Goal: Information Seeking & Learning: Learn about a topic

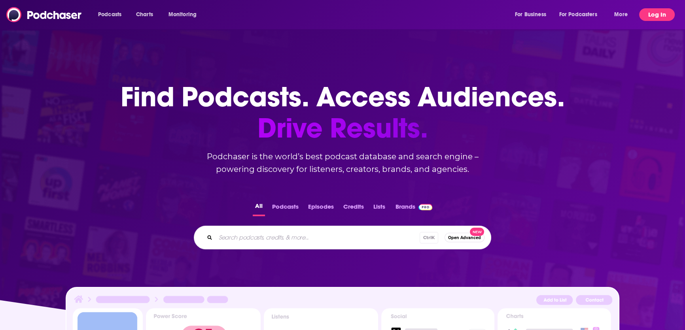
click at [658, 15] on button "Log In" at bounding box center [657, 14] width 36 height 13
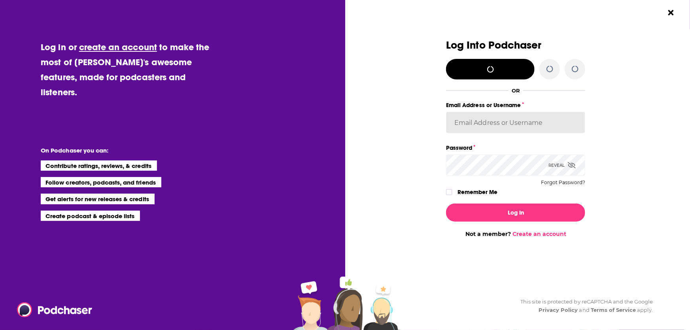
type input "[EMAIL_ADDRESS][DOMAIN_NAME]"
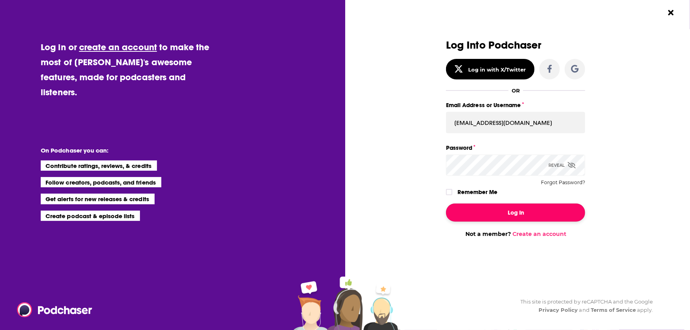
click at [505, 217] on button "Log In" at bounding box center [515, 213] width 139 height 18
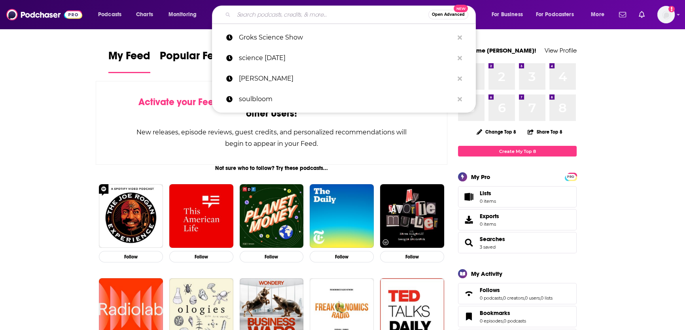
click at [252, 19] on input "Search podcasts, credits, & more..." at bounding box center [331, 14] width 195 height 13
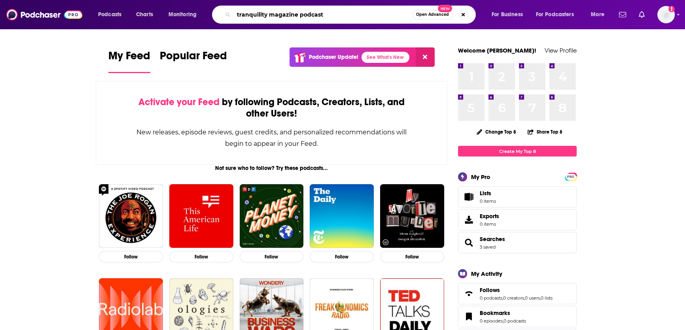
type input "tranquility magazine podcast"
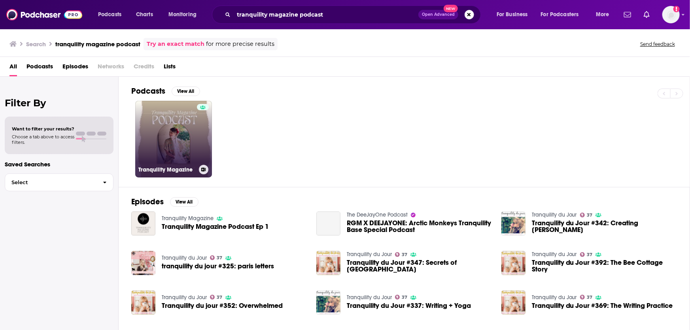
click at [194, 137] on link "Tranquility Magazine" at bounding box center [173, 139] width 77 height 77
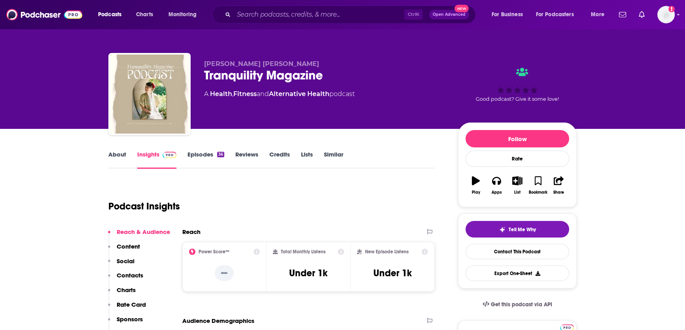
click at [117, 153] on link "About" at bounding box center [117, 160] width 18 height 18
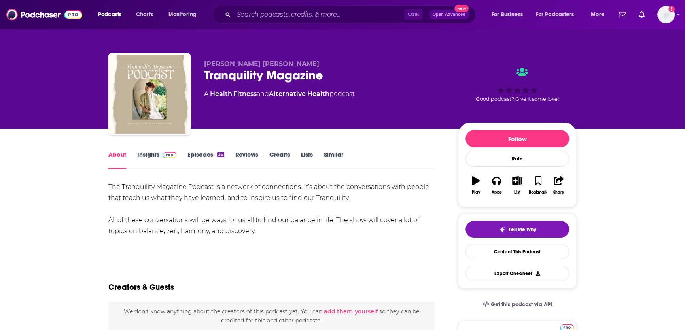
click at [226, 219] on div "The Tranquility Magazine Podcast is a network of connections. It’s about the co…" at bounding box center [271, 209] width 326 height 55
drag, startPoint x: 258, startPoint y: 231, endPoint x: 104, endPoint y: 186, distance: 160.9
copy div "The Tranquility Magazine Podcast is a network of connections. It’s about the co…"
click at [246, 64] on span "[PERSON_NAME] [PERSON_NAME]" at bounding box center [261, 64] width 115 height 8
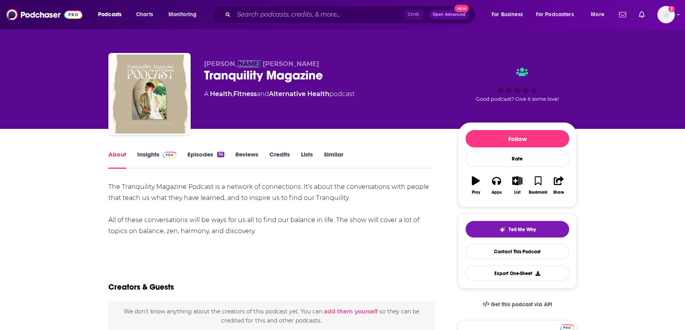
click at [246, 64] on span "[PERSON_NAME] [PERSON_NAME]" at bounding box center [261, 64] width 115 height 8
copy p "[PERSON_NAME] [PERSON_NAME]"
